Goal: Navigation & Orientation: Find specific page/section

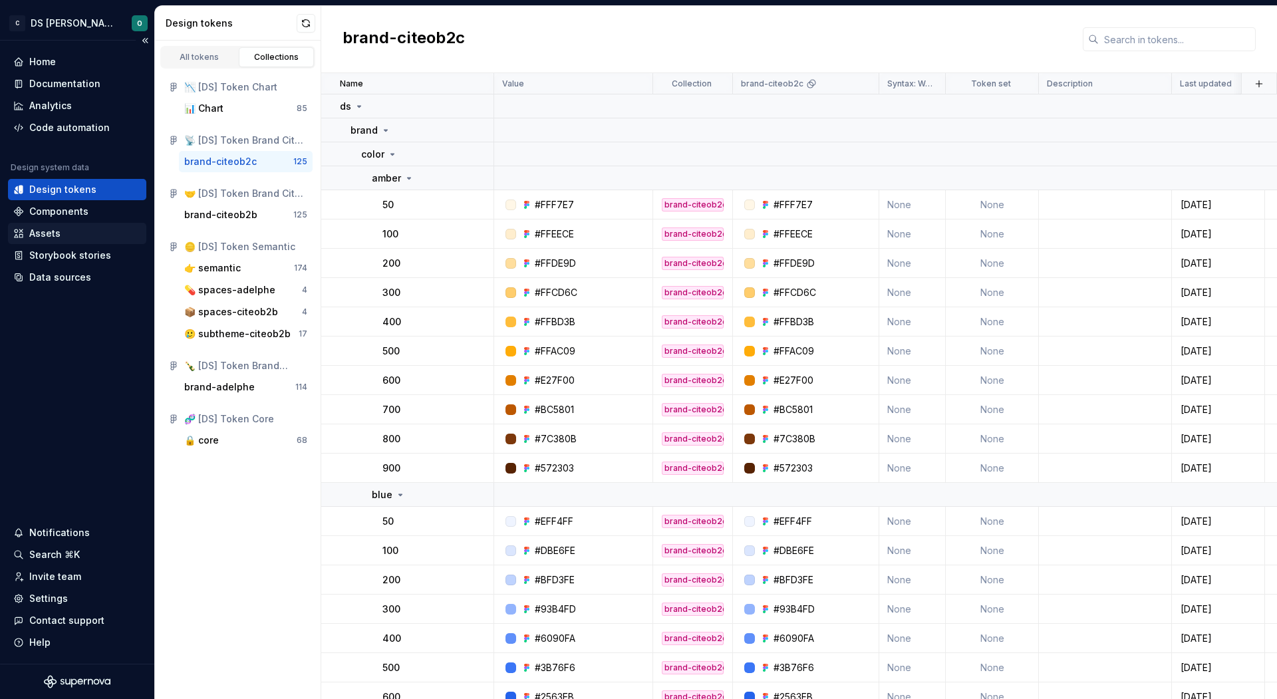
click at [78, 237] on div "Assets" at bounding box center [77, 233] width 128 height 13
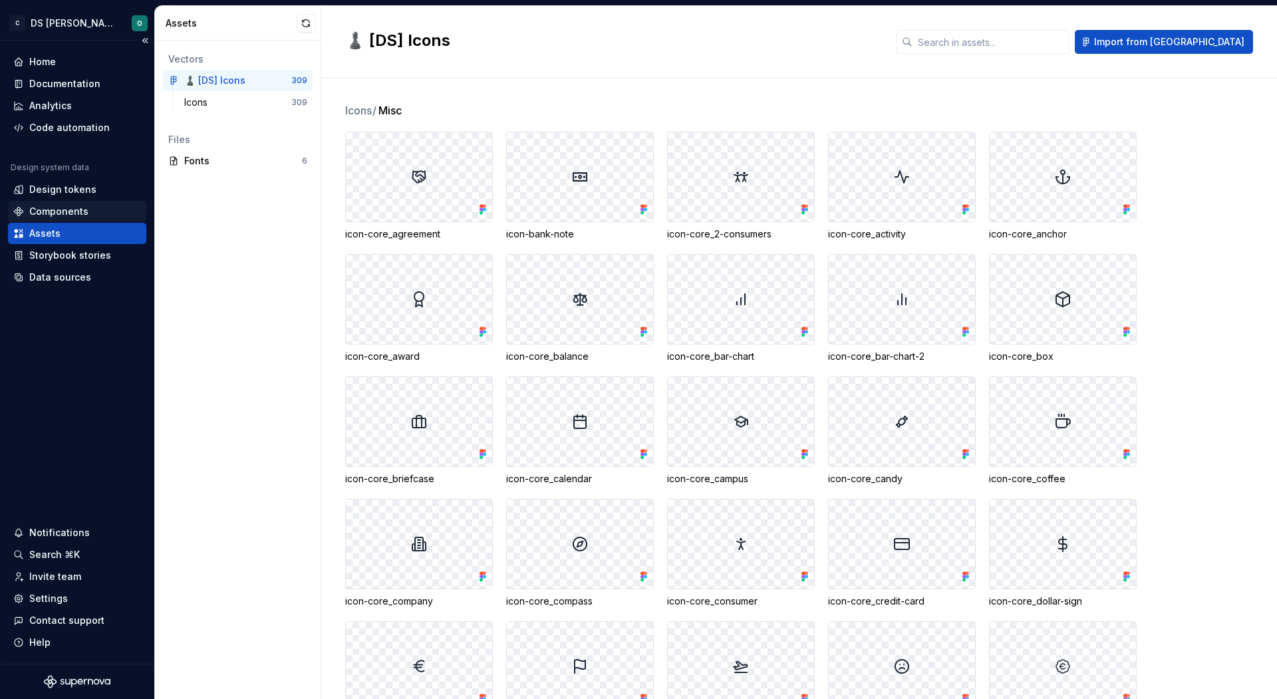
click at [96, 210] on div "Components" at bounding box center [77, 211] width 128 height 13
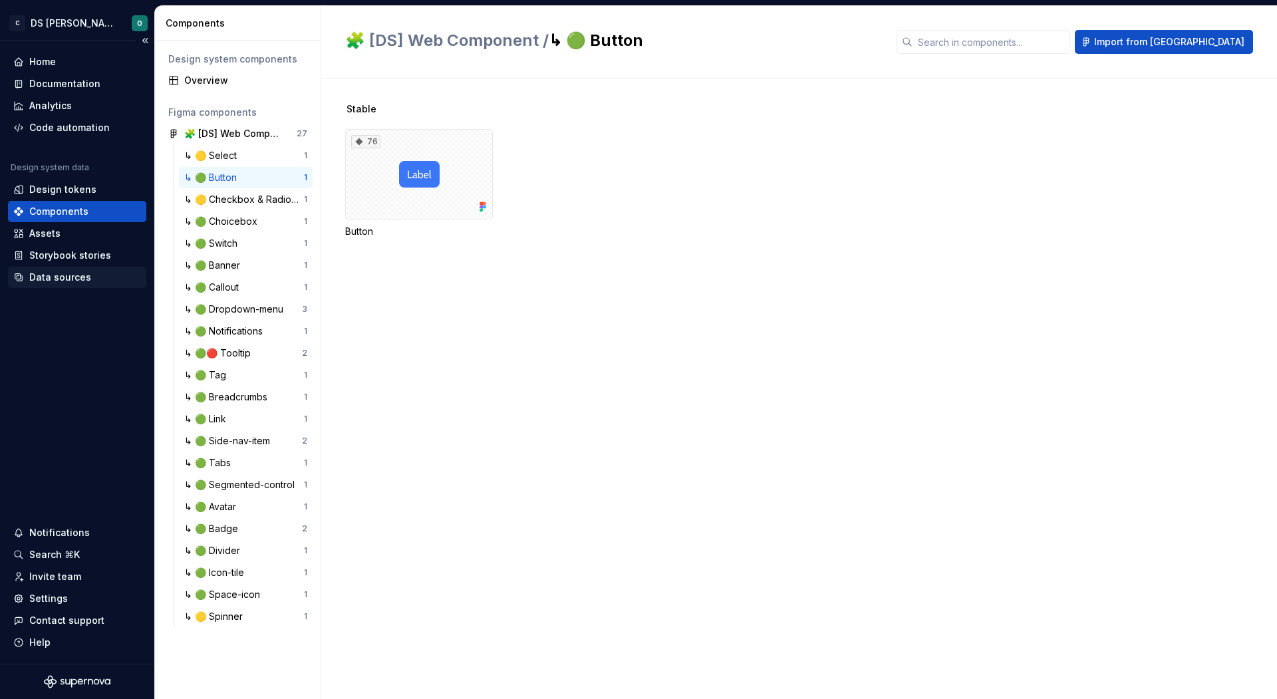
click at [89, 277] on div "Data sources" at bounding box center [77, 277] width 128 height 13
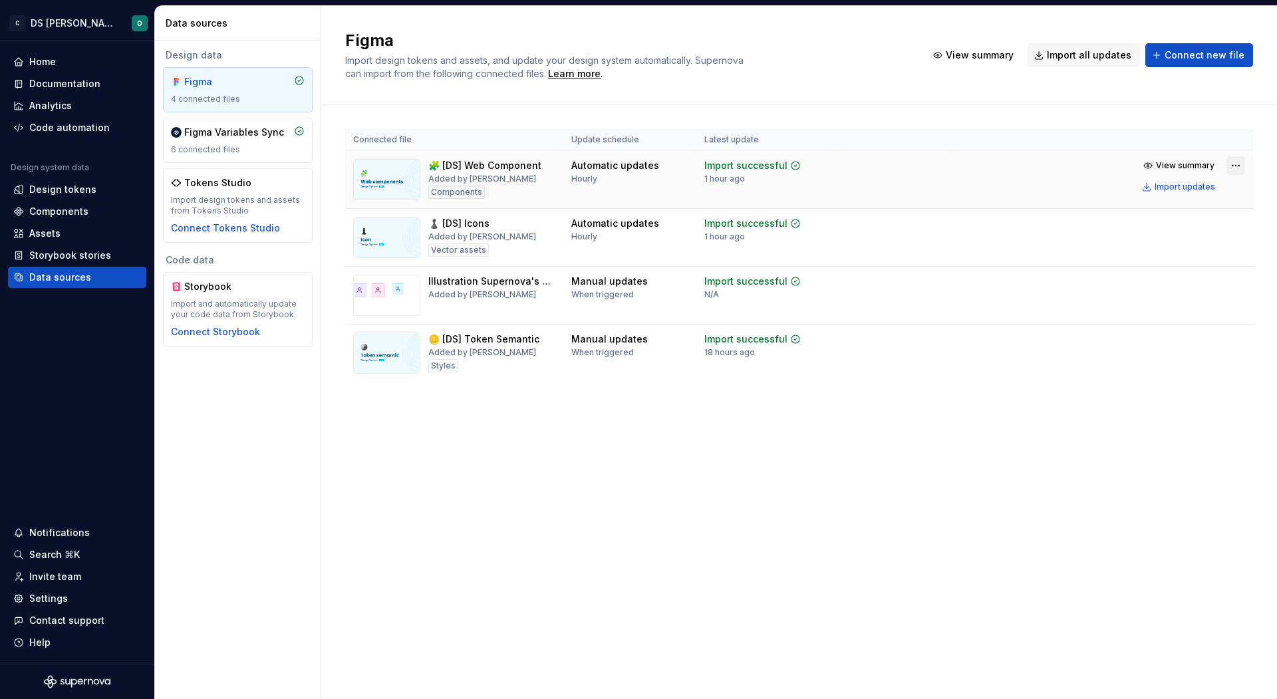
click at [1242, 164] on html "C DS Citeo O Home Documentation Analytics Code automation Design system data De…" at bounding box center [638, 349] width 1277 height 699
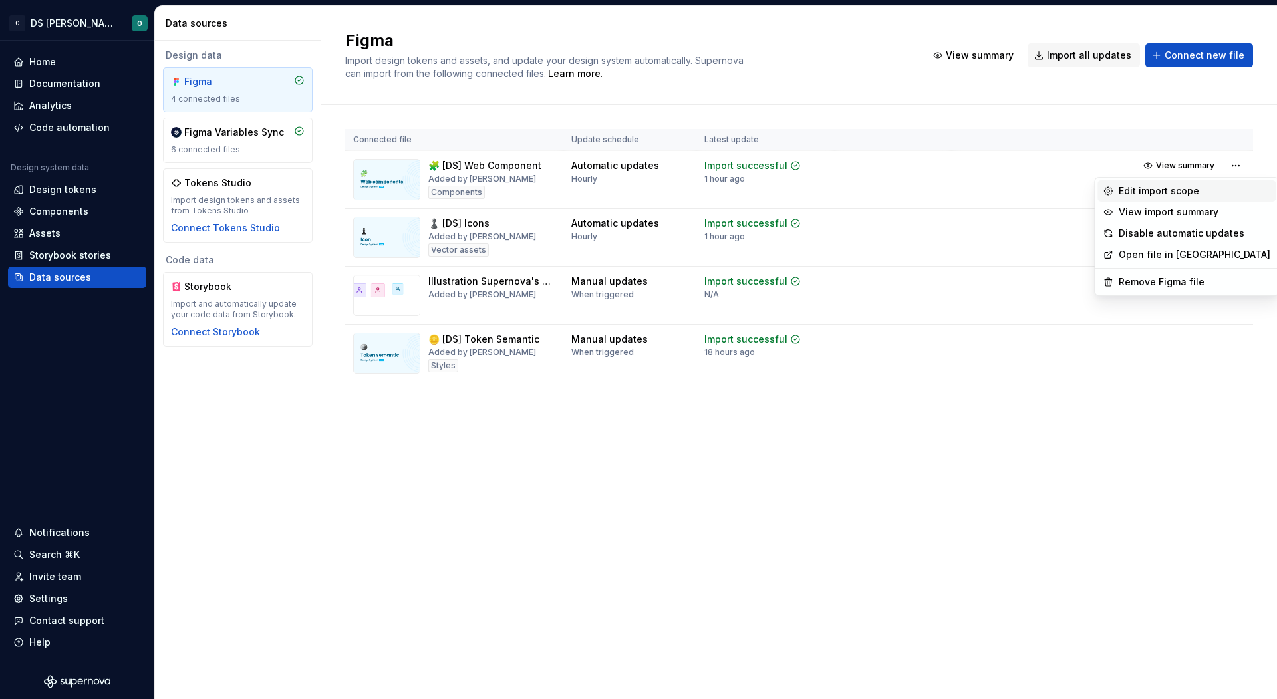
click at [1232, 188] on div "Edit import scope" at bounding box center [1195, 190] width 152 height 13
